Goal: Transaction & Acquisition: Purchase product/service

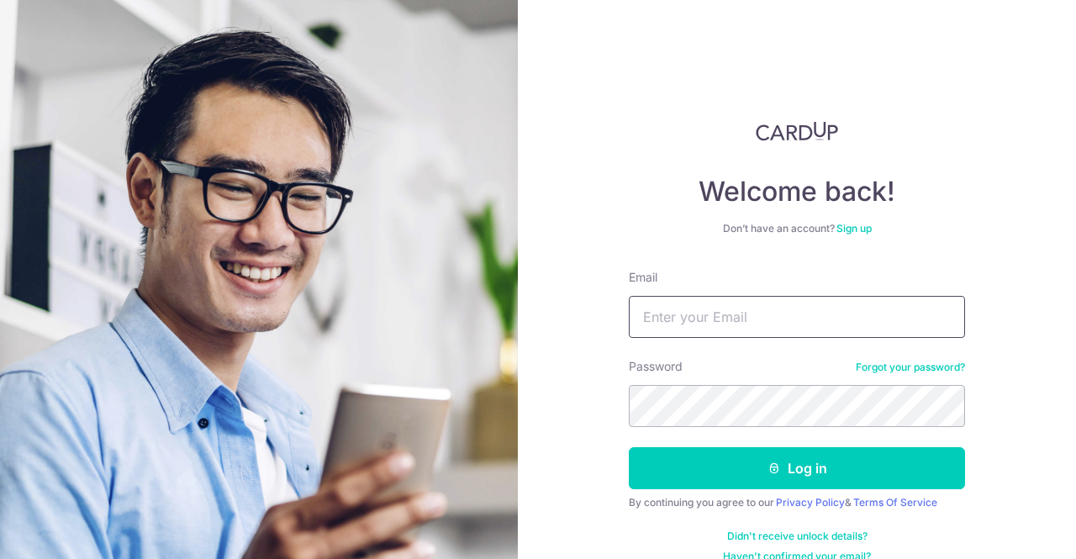
click at [705, 316] on input "Email" at bounding box center [797, 317] width 336 height 42
type input "[EMAIL_ADDRESS][DOMAIN_NAME]"
click at [629, 447] on button "Log in" at bounding box center [797, 468] width 336 height 42
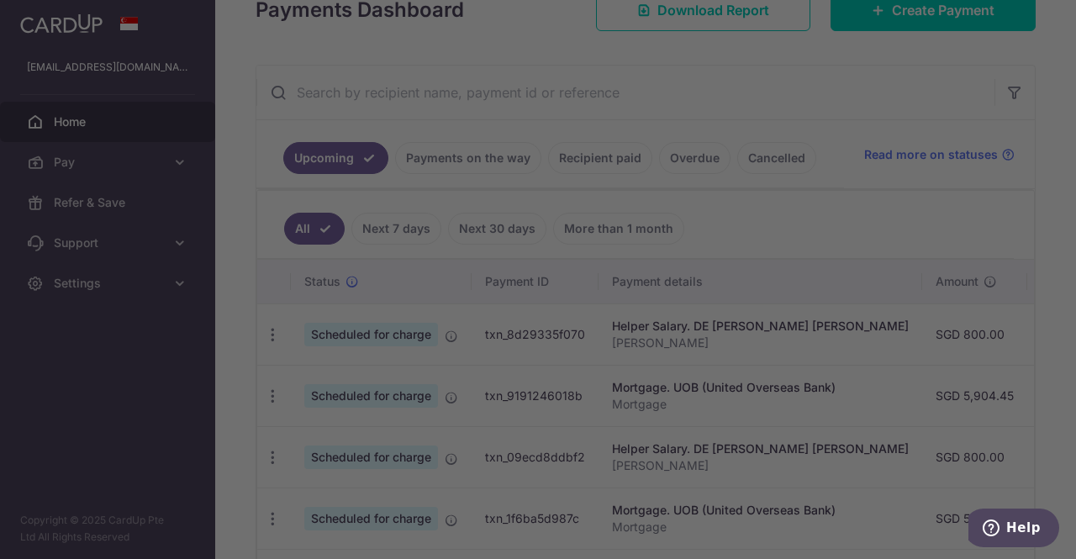
scroll to position [263, 0]
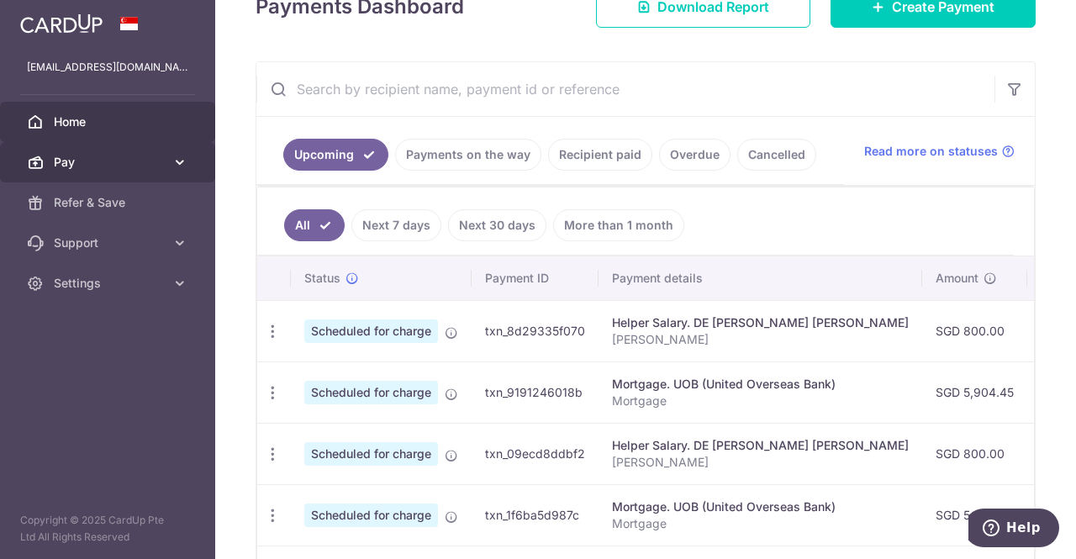
click at [113, 157] on span "Pay" at bounding box center [109, 162] width 111 height 17
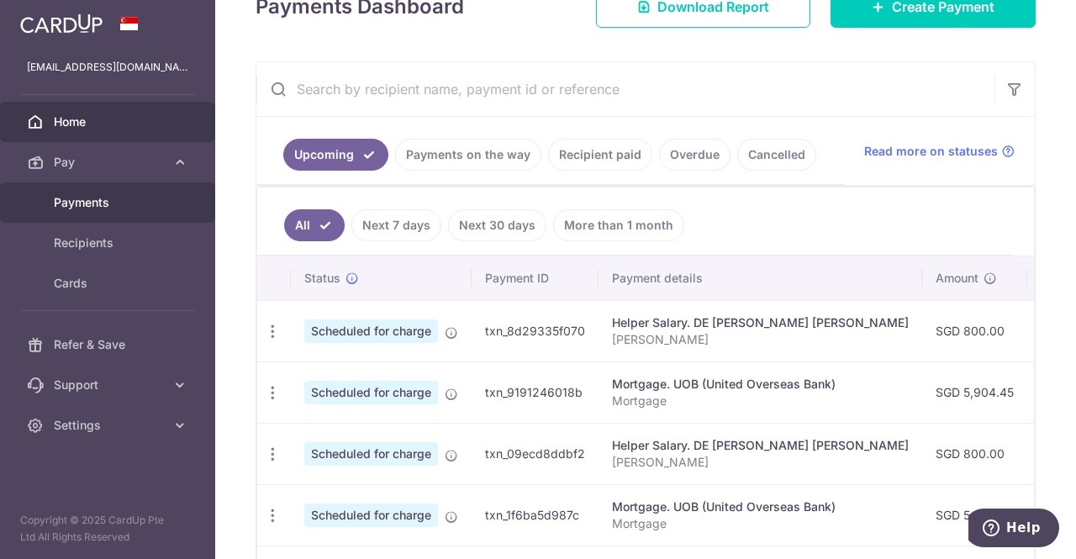
click at [95, 187] on link "Payments" at bounding box center [107, 202] width 215 height 40
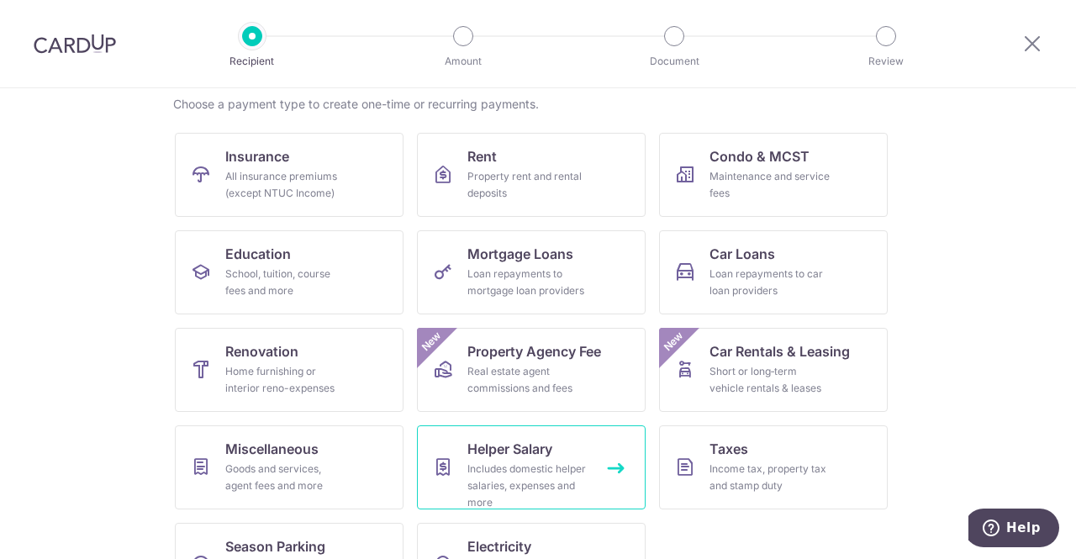
scroll to position [192, 0]
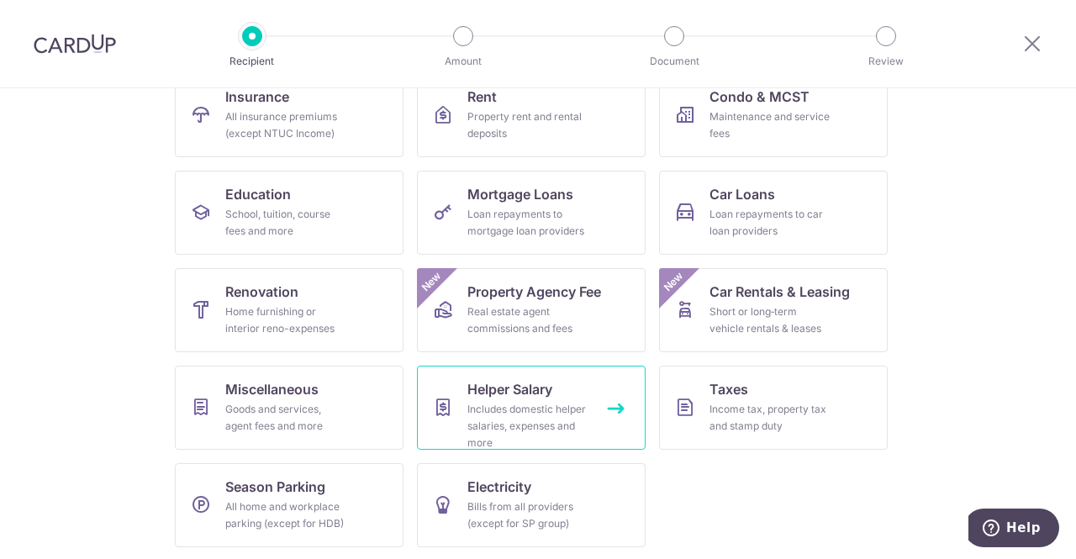
click at [506, 409] on div "Includes domestic helper salaries, expenses and more" at bounding box center [527, 426] width 121 height 50
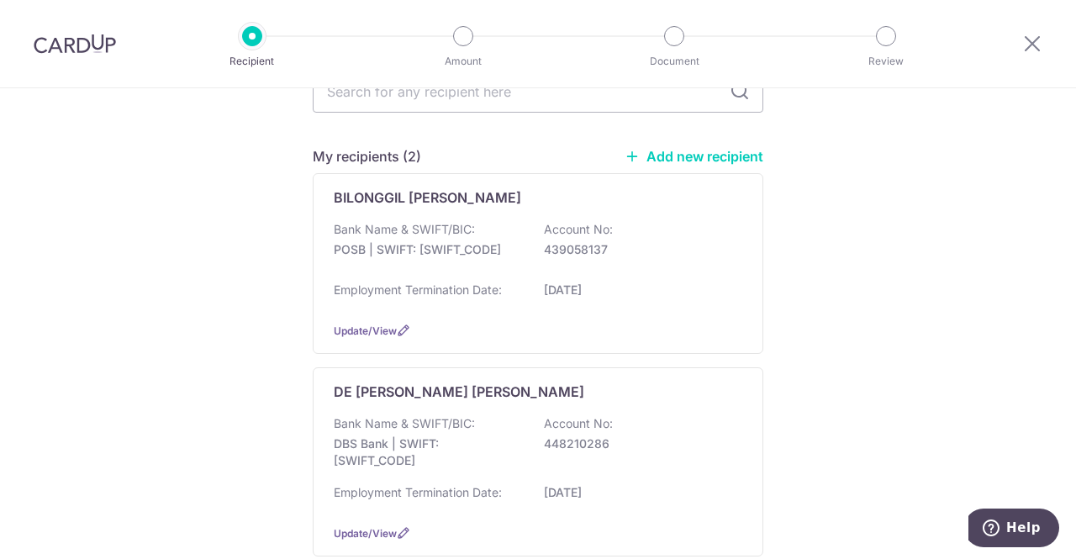
scroll to position [178, 0]
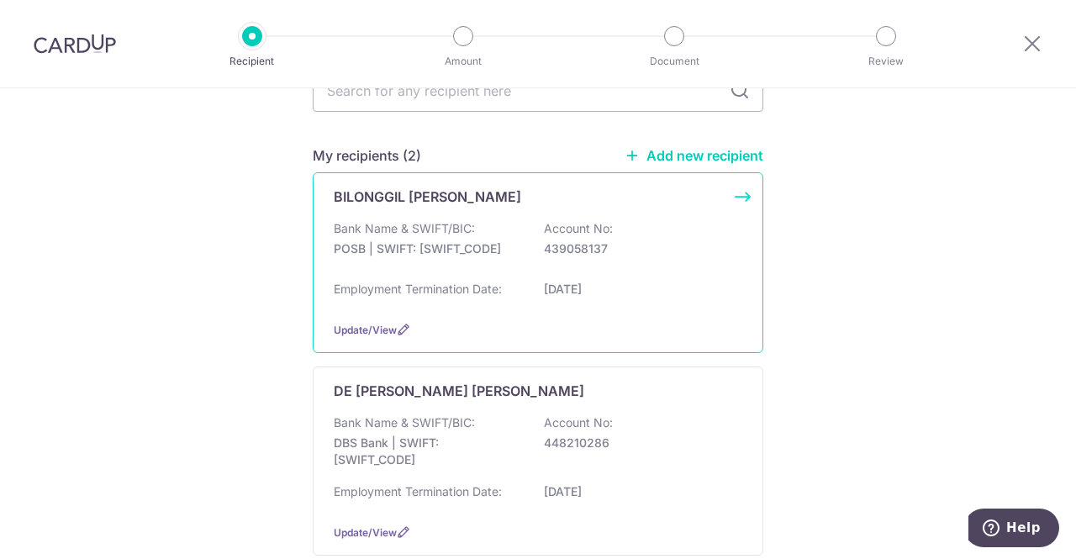
click at [698, 278] on div "Bank Name & SWIFT/BIC: POSB | SWIFT: DBSSSGSGXXX Account No: 439058137 Employme…" at bounding box center [538, 263] width 409 height 87
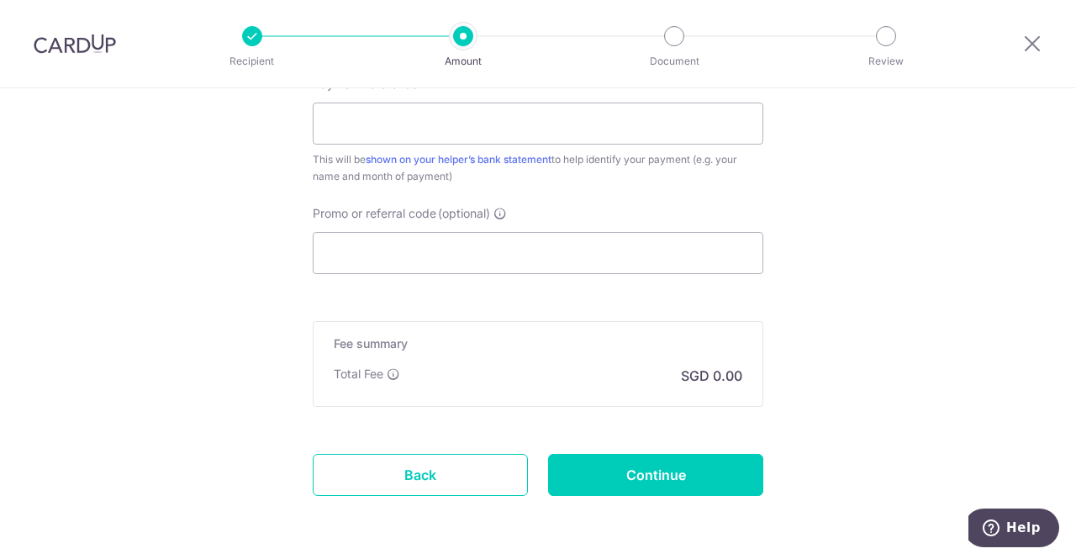
scroll to position [1046, 0]
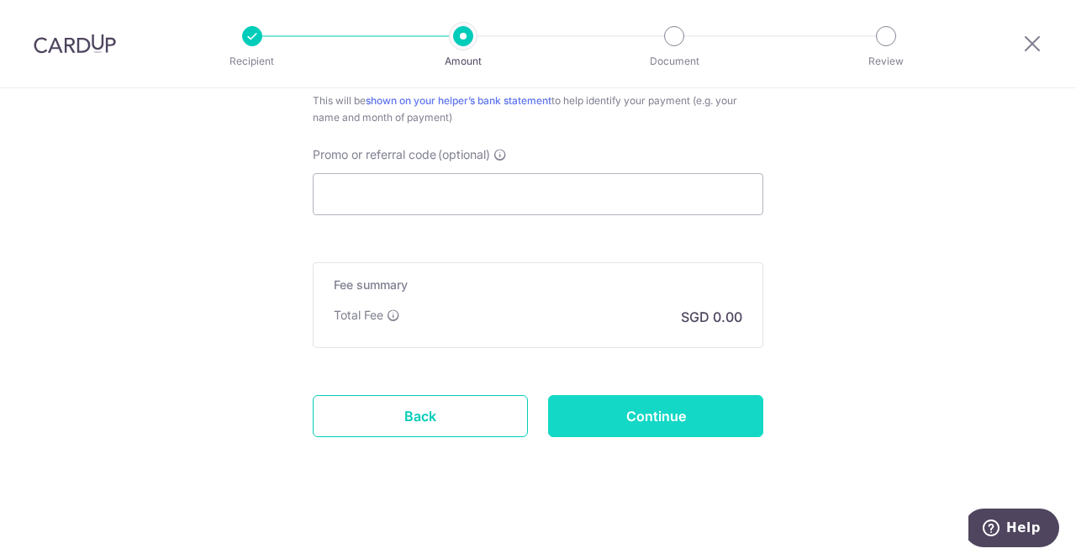
click at [693, 411] on input "Continue" at bounding box center [655, 416] width 215 height 42
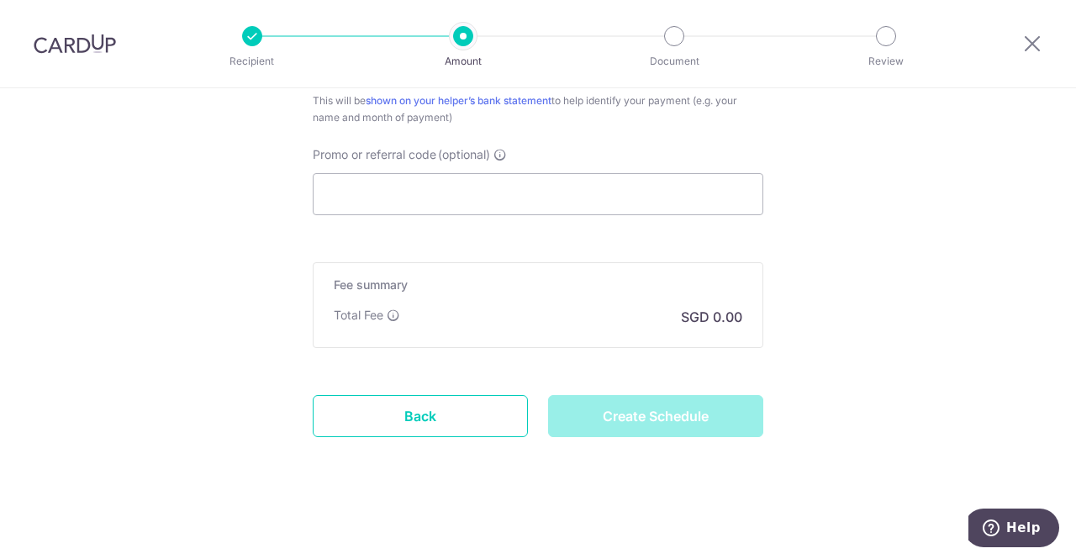
type input "Create Schedule"
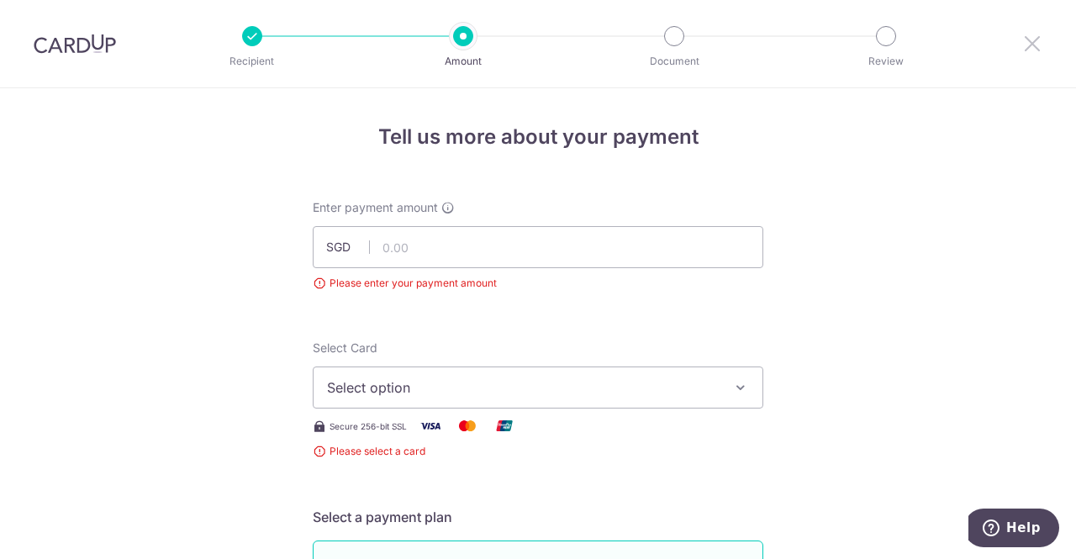
click at [1032, 49] on icon at bounding box center [1032, 43] width 20 height 21
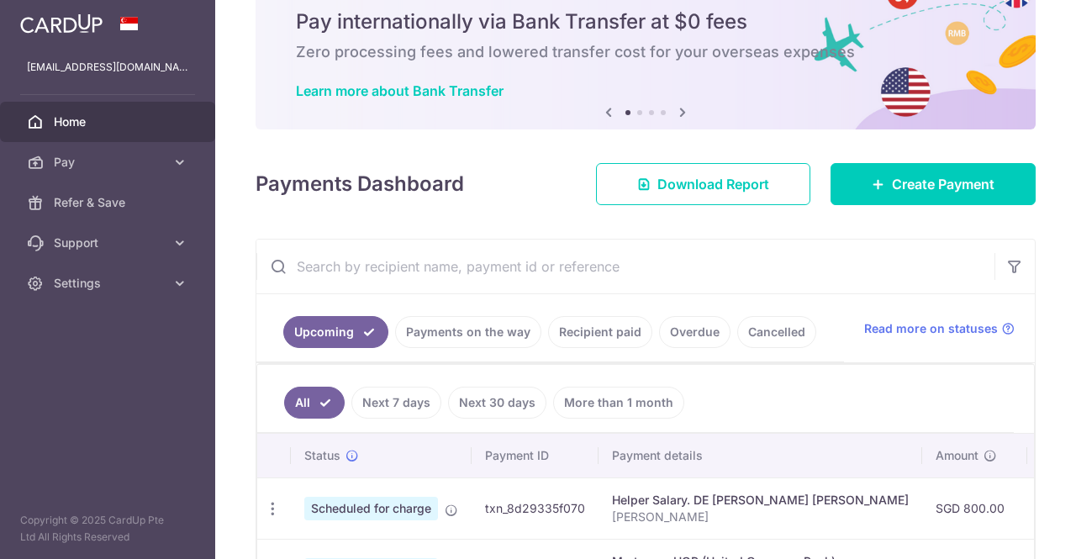
scroll to position [67, 0]
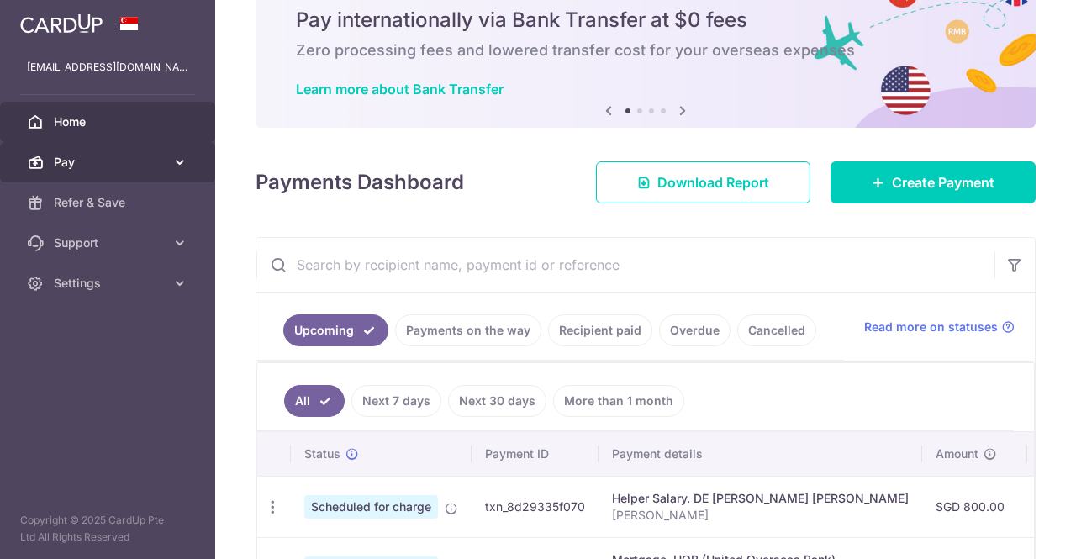
click at [108, 161] on span "Pay" at bounding box center [109, 162] width 111 height 17
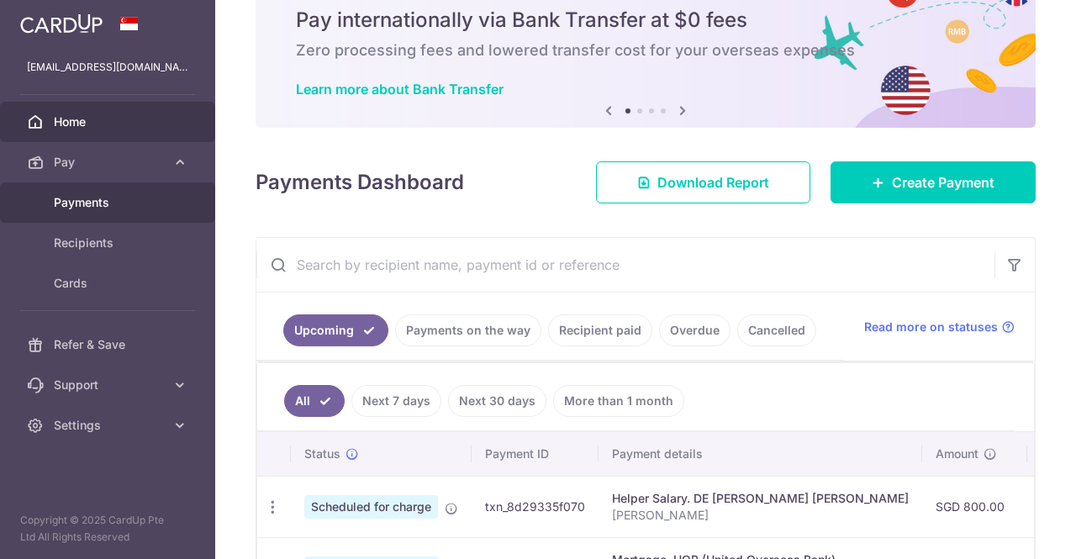
click at [98, 205] on span "Payments" at bounding box center [109, 202] width 111 height 17
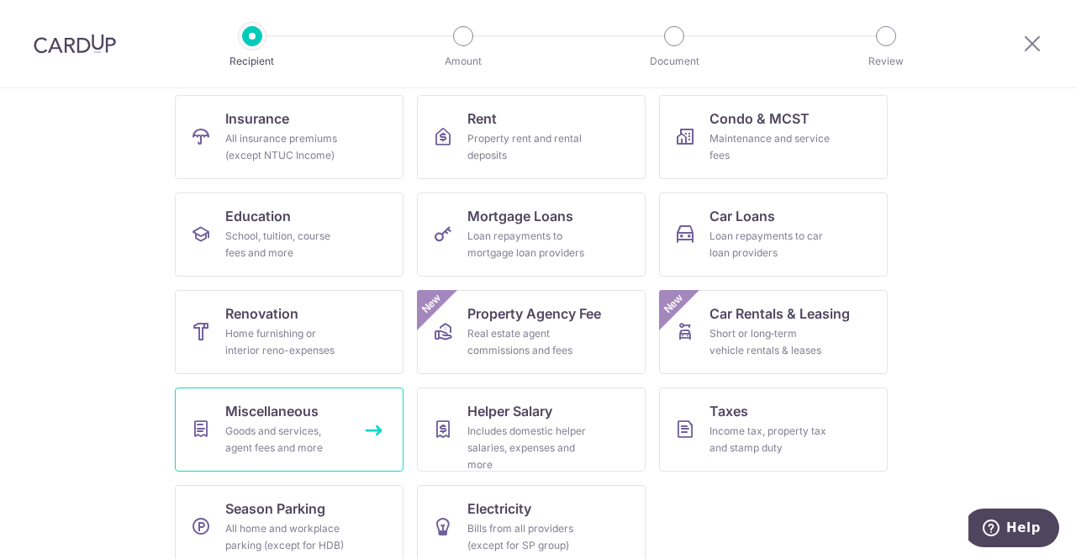
scroll to position [192, 0]
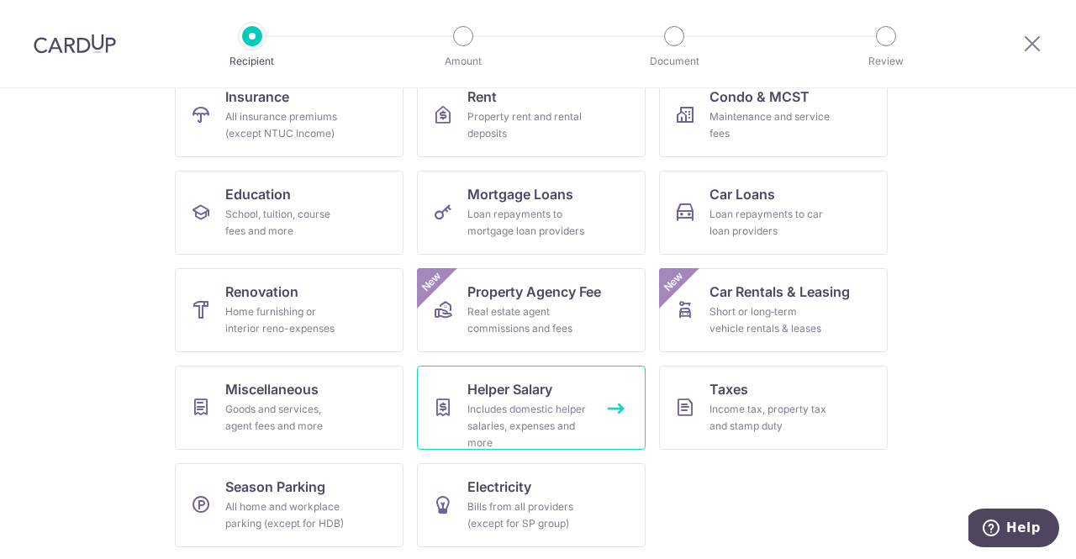
click at [557, 386] on link "Helper Salary Includes domestic helper salaries, expenses and more" at bounding box center [531, 408] width 229 height 84
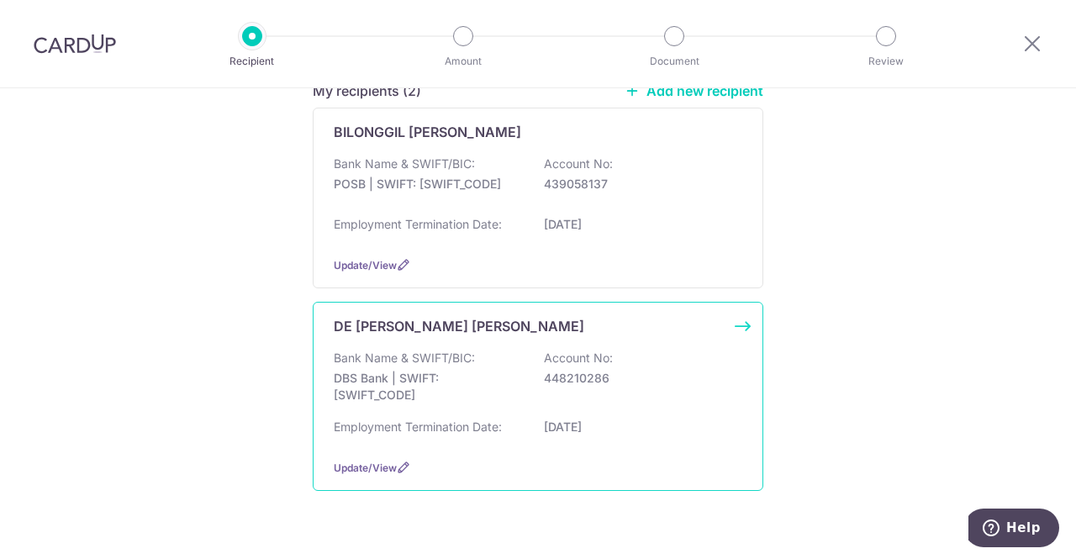
scroll to position [277, 0]
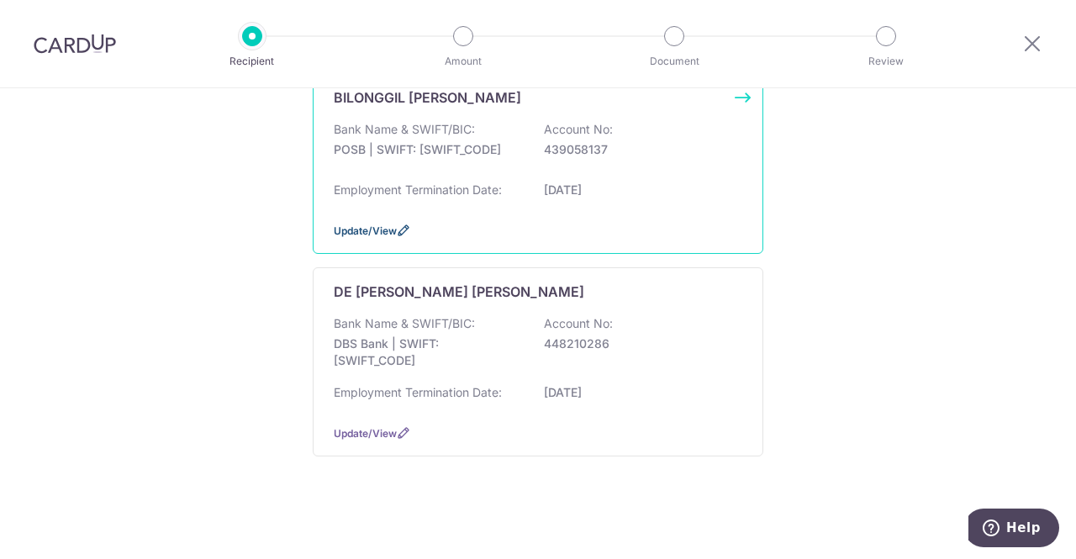
click at [377, 230] on span "Update/View" at bounding box center [365, 230] width 63 height 13
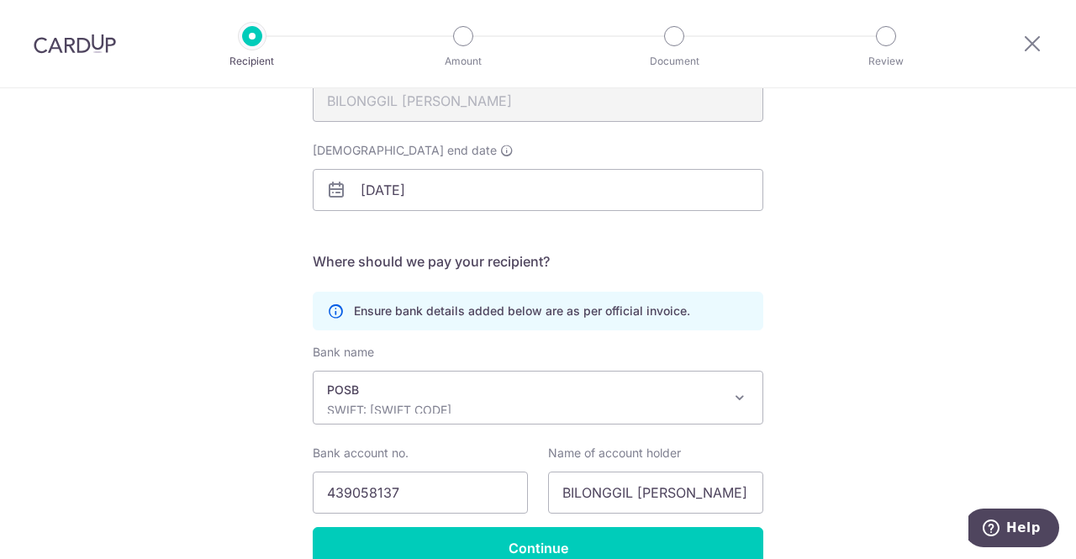
scroll to position [304, 0]
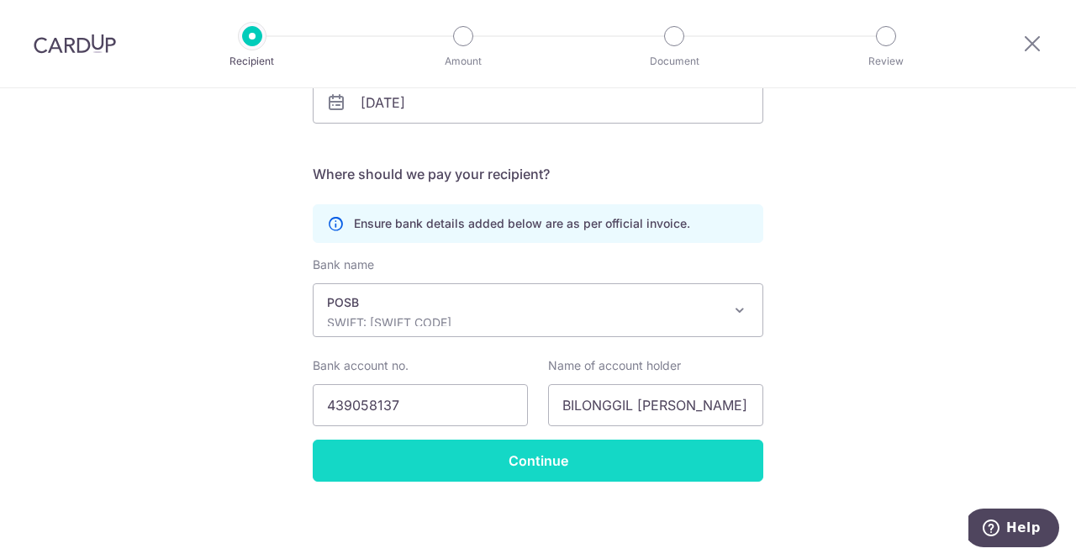
click at [636, 468] on input "Continue" at bounding box center [538, 461] width 451 height 42
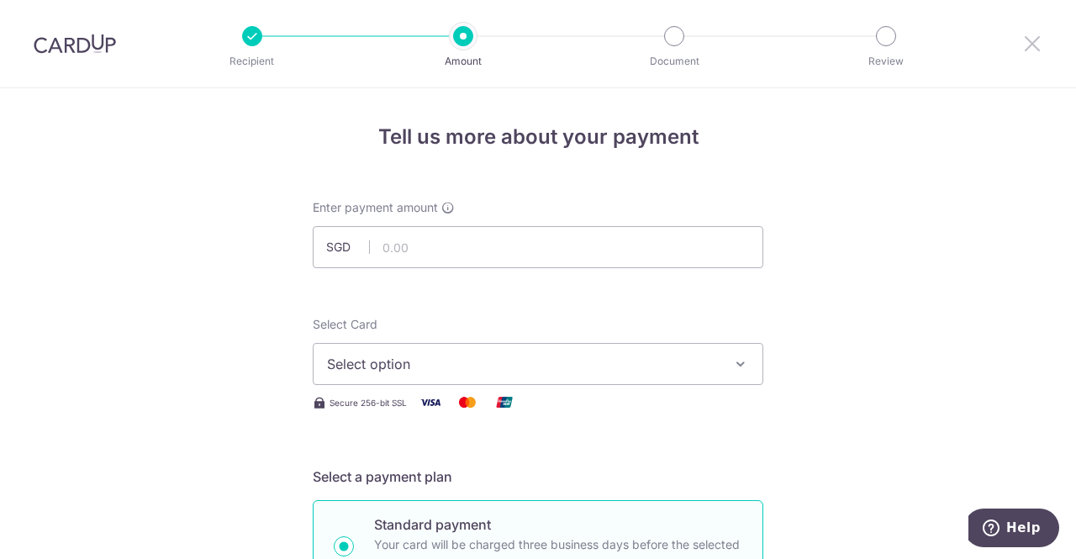
click at [1036, 40] on icon at bounding box center [1032, 43] width 20 height 21
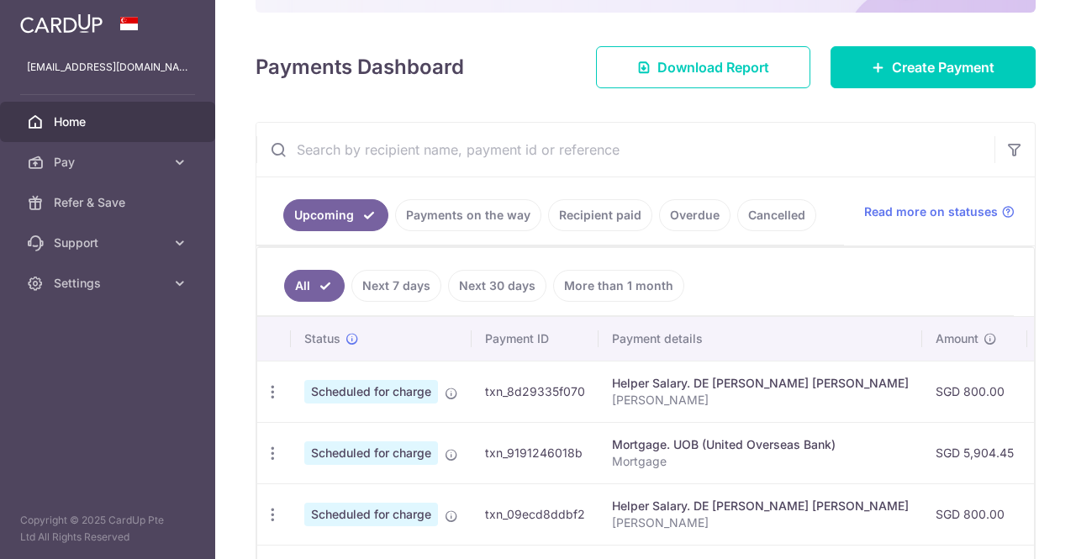
scroll to position [188, 0]
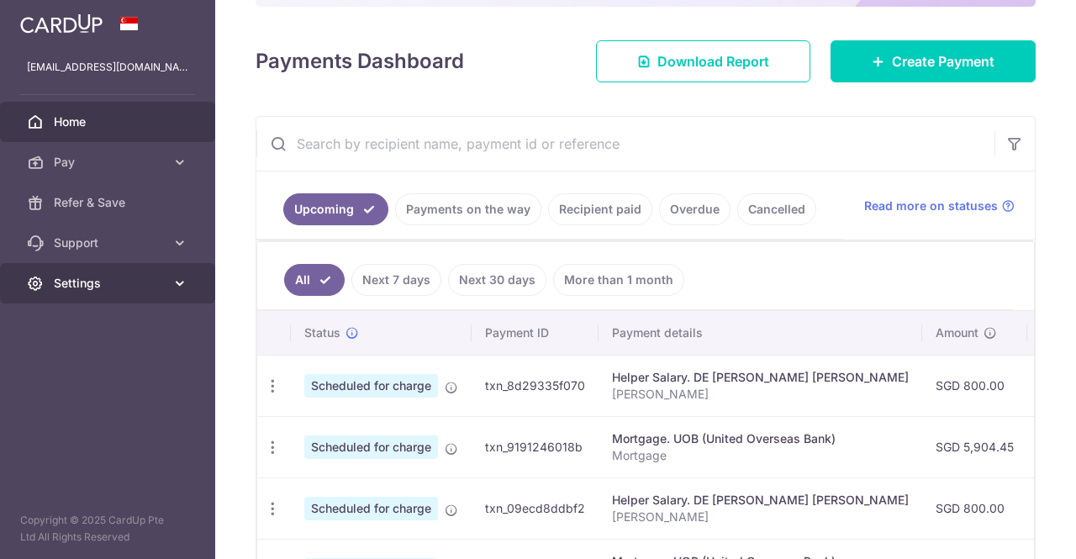
click at [106, 289] on span "Settings" at bounding box center [109, 283] width 111 height 17
